Goal: Navigation & Orientation: Go to known website

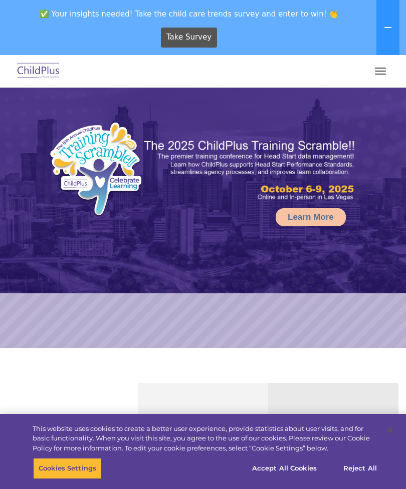
select select "MEDIUM"
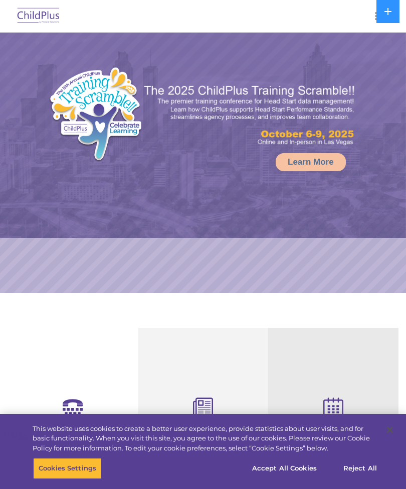
select select "MEDIUM"
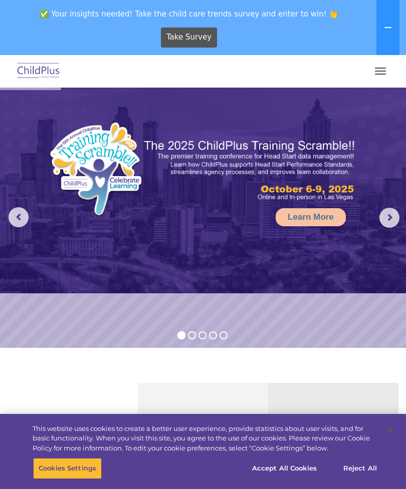
click at [376, 68] on span "button" at bounding box center [380, 68] width 11 height 1
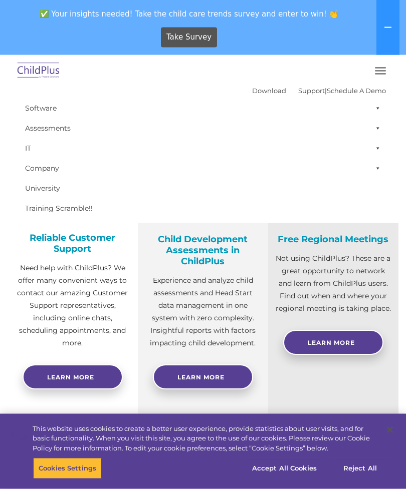
scroll to position [252, 0]
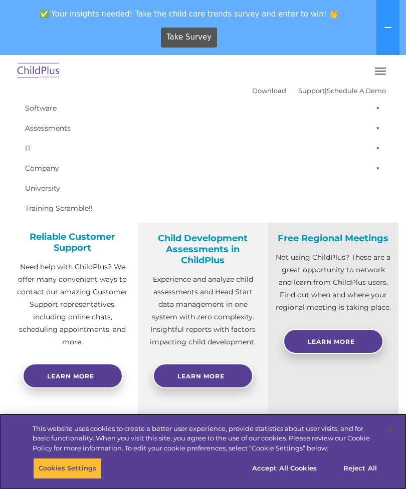
click at [58, 479] on button "Cookies Settings" at bounding box center [67, 468] width 69 height 21
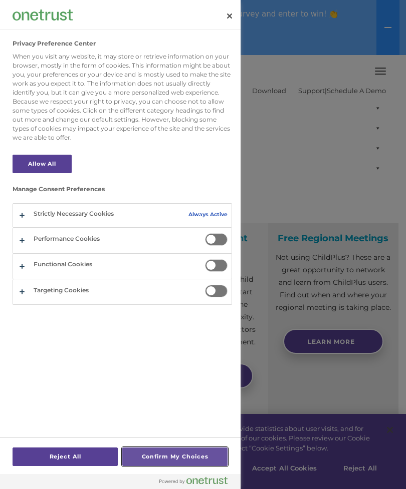
click at [158, 466] on button "Confirm My Choices" at bounding box center [174, 457] width 105 height 19
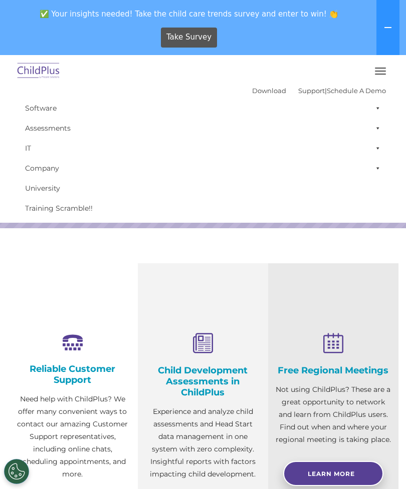
scroll to position [0, 0]
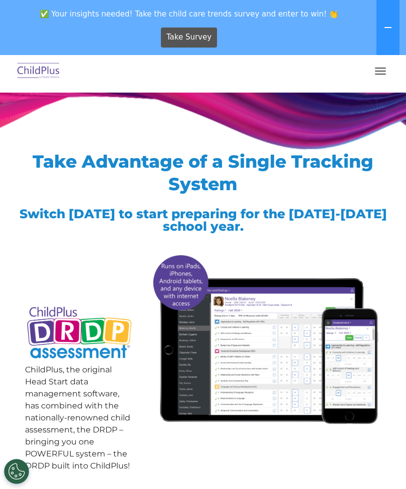
click at [379, 74] on span "button" at bounding box center [380, 74] width 11 height 1
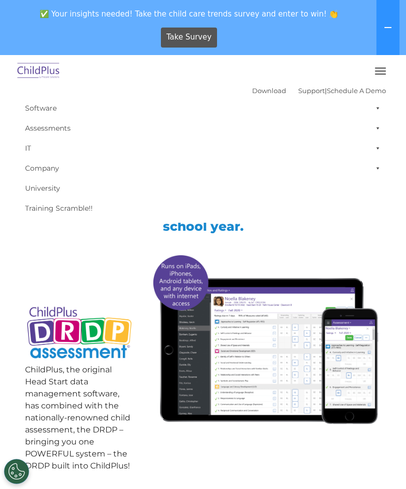
click at [379, 69] on button "button" at bounding box center [380, 71] width 21 height 16
